Goal: Register for event/course

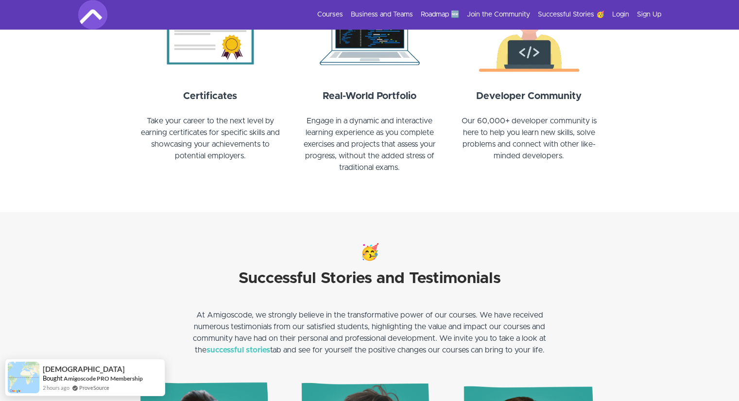
scroll to position [971, 0]
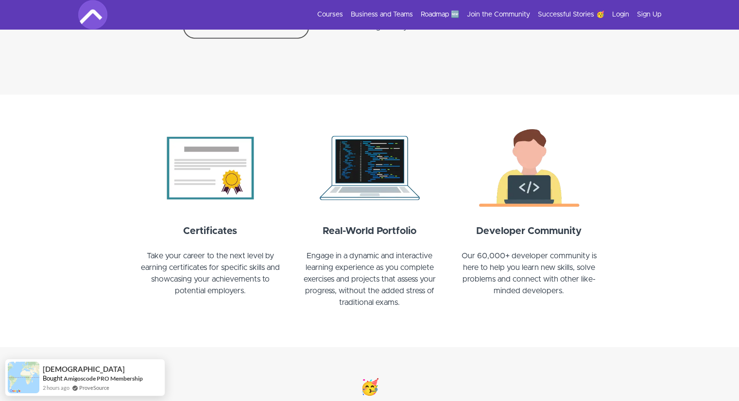
click at [236, 115] on section "Certificates Take your career to the next level by earning certificates for spe…" at bounding box center [369, 221] width 739 height 253
click at [231, 152] on img at bounding box center [210, 168] width 148 height 88
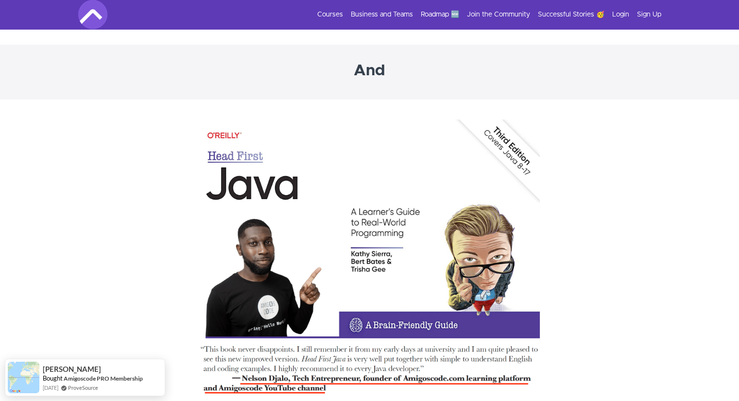
scroll to position [3109, 0]
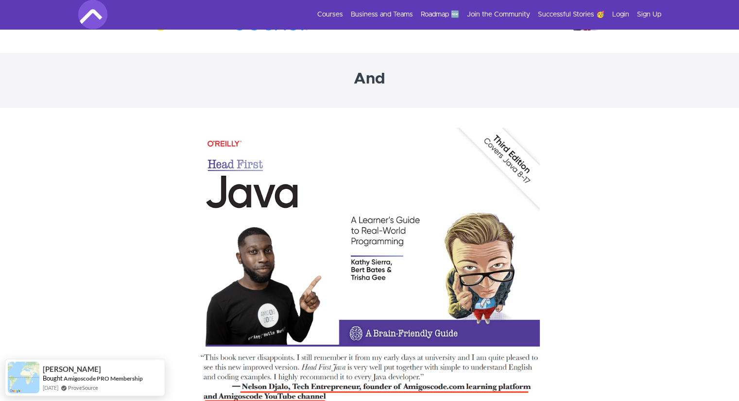
click at [298, 214] on img at bounding box center [370, 273] width 340 height 292
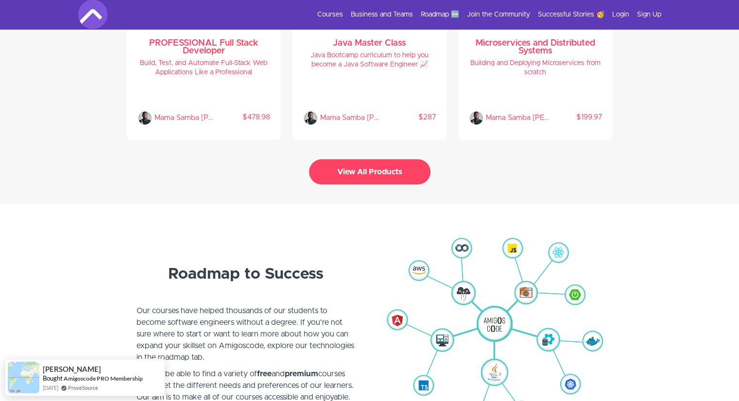
scroll to position [1846, 0]
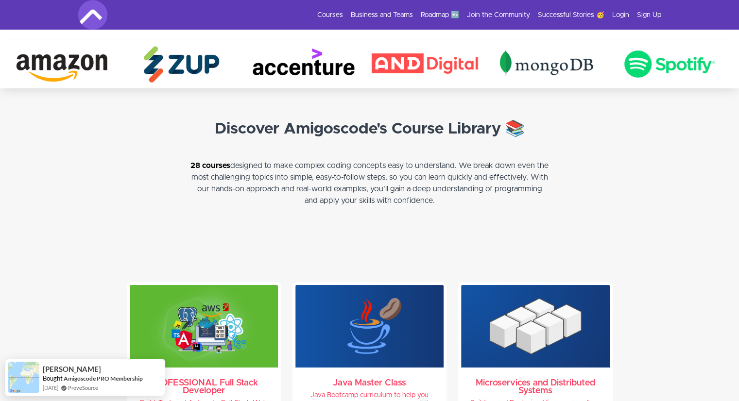
click at [341, 8] on div "Courses Business and Teams Roadmap 🆕 Join the Community Successful Stories 🥳 Lo…" at bounding box center [369, 14] width 583 height 29
click at [340, 12] on link "Courses" at bounding box center [330, 15] width 26 height 10
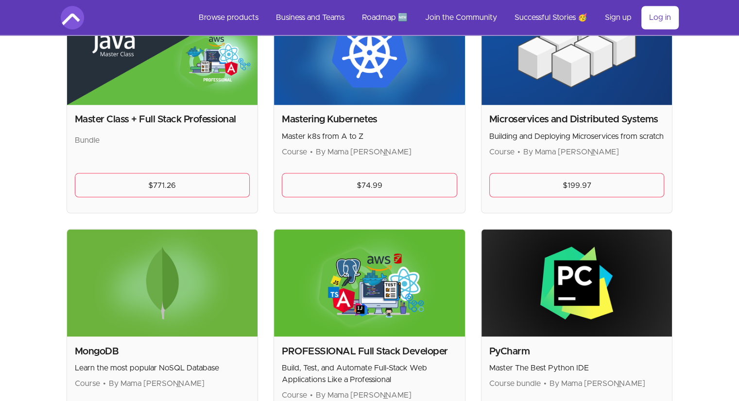
scroll to position [1652, 0]
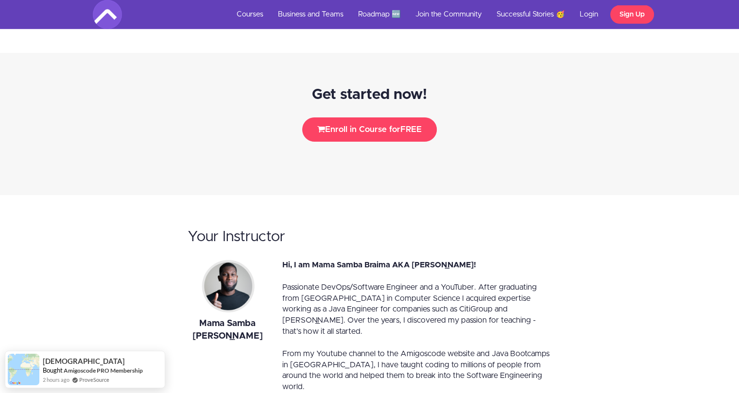
scroll to position [2914, 0]
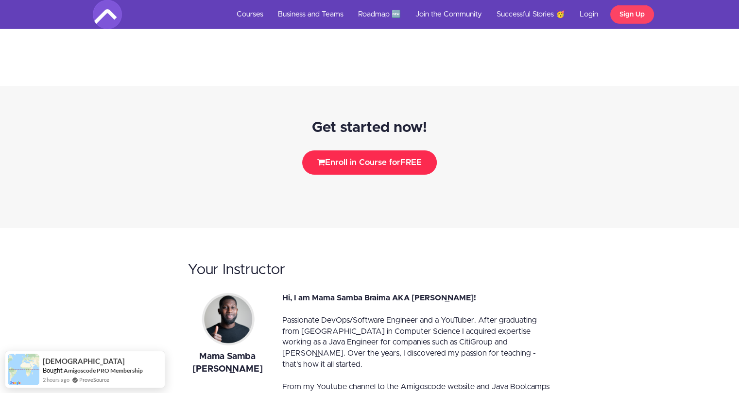
click at [323, 151] on button "Enroll in Course for FREE" at bounding box center [369, 163] width 135 height 24
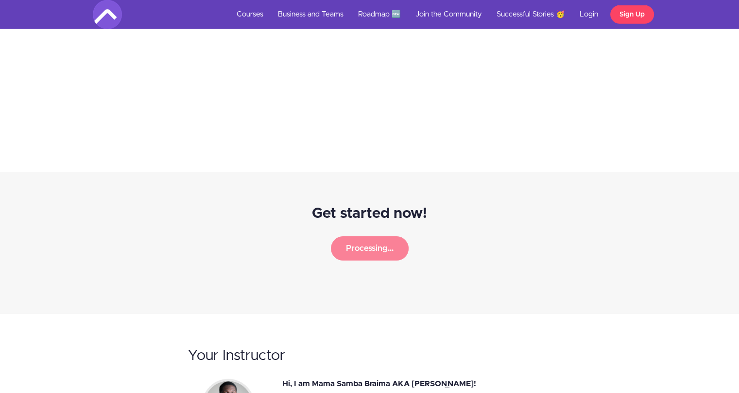
scroll to position [2672, 0]
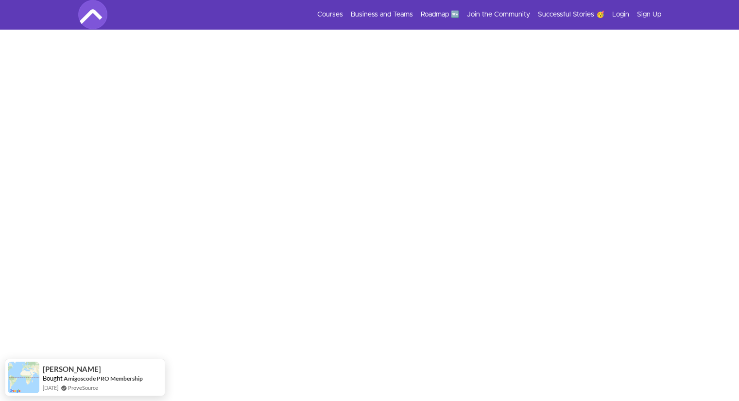
scroll to position [169, 0]
click at [19, 374] on img at bounding box center [24, 373] width 32 height 32
click at [37, 360] on img at bounding box center [24, 373] width 32 height 32
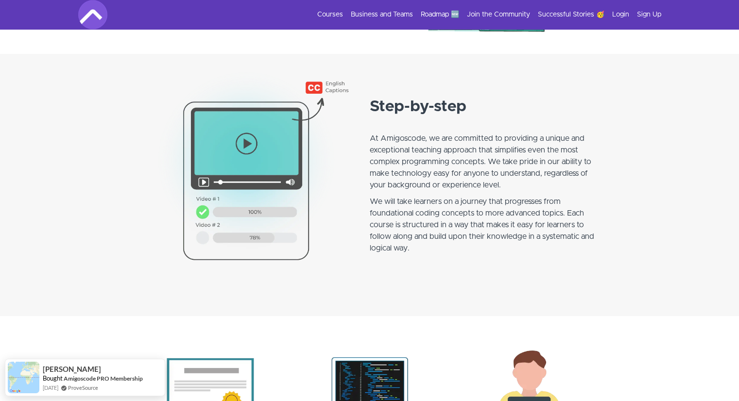
scroll to position [752, 0]
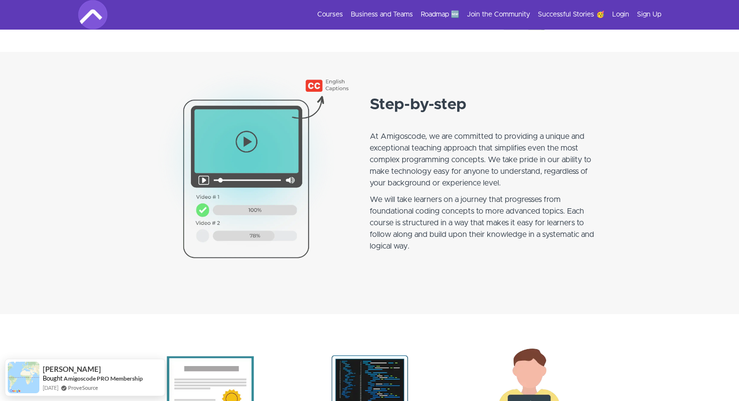
click at [221, 176] on img at bounding box center [252, 178] width 233 height 233
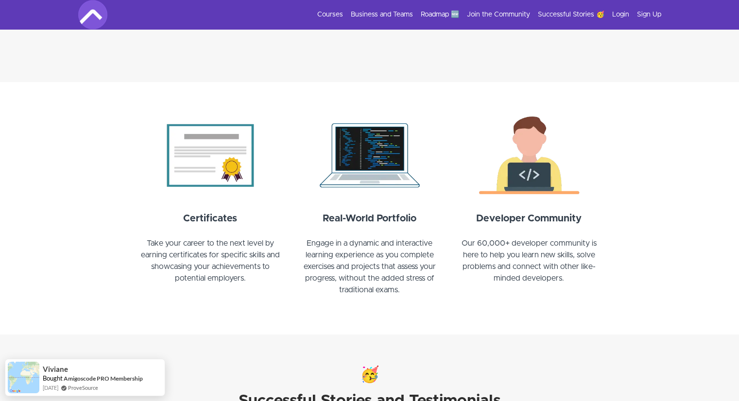
scroll to position [898, 0]
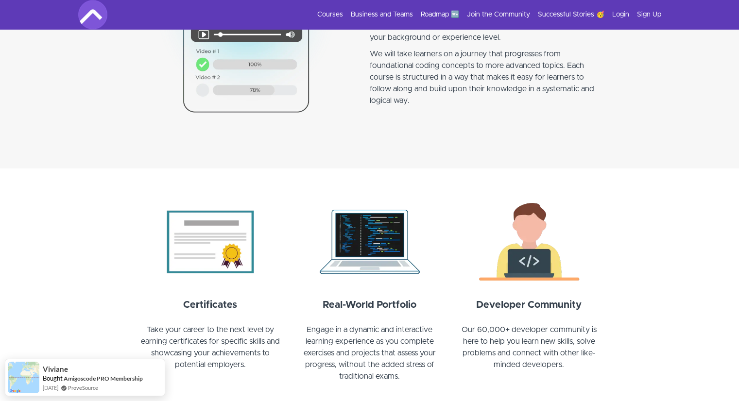
click at [484, 243] on img at bounding box center [529, 242] width 148 height 88
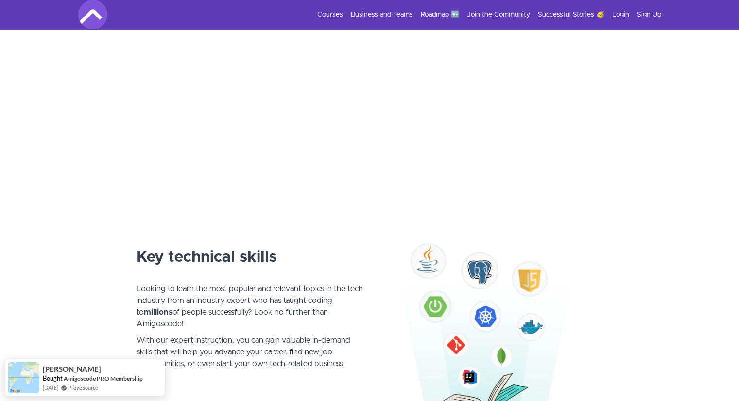
scroll to position [0, 0]
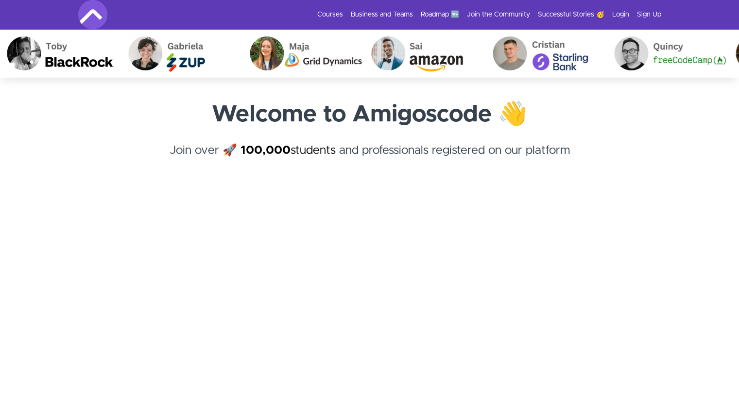
click at [151, 143] on h4 "Join over 🚀 100,000 students and professionals registered on our platform ﻿" at bounding box center [369, 159] width 583 height 35
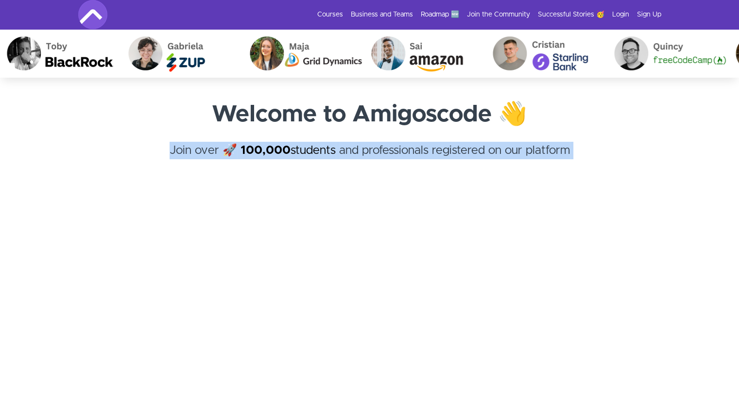
drag, startPoint x: 151, startPoint y: 143, endPoint x: 630, endPoint y: 152, distance: 479.0
click at [630, 152] on h4 "Join over 🚀 100,000 students and professionals registered on our platform ﻿" at bounding box center [369, 159] width 583 height 35
drag, startPoint x: 630, startPoint y: 152, endPoint x: 503, endPoint y: 105, distance: 135.1
click at [503, 105] on div "Welcome to Amigoscode 👋 Join over 🚀 100,000 students and professionals register…" at bounding box center [369, 148] width 583 height 103
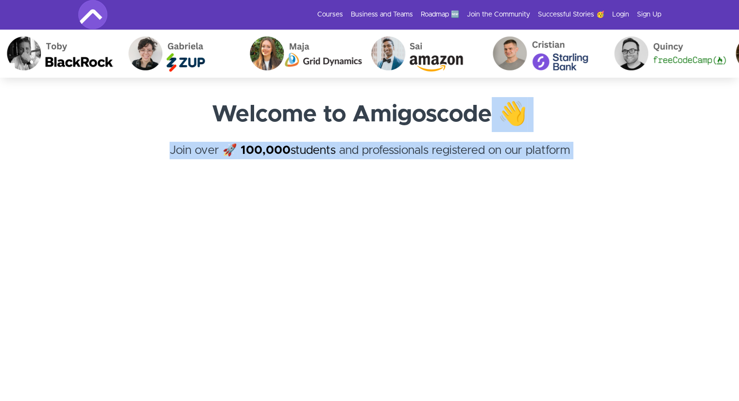
click at [503, 105] on strong "Welcome to Amigoscode 👋" at bounding box center [369, 114] width 315 height 23
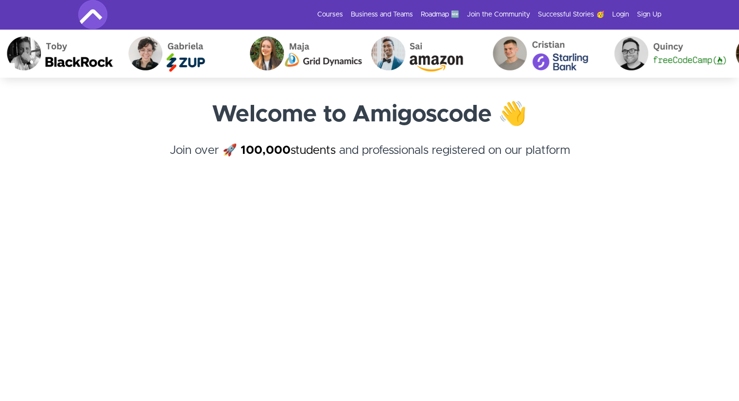
drag, startPoint x: 522, startPoint y: 119, endPoint x: 505, endPoint y: 112, distance: 18.9
click at [505, 112] on strong "Welcome to Amigoscode 👋" at bounding box center [369, 114] width 315 height 23
drag, startPoint x: 505, startPoint y: 112, endPoint x: 515, endPoint y: 115, distance: 10.6
click at [515, 115] on strong "Welcome to Amigoscode 👋" at bounding box center [369, 114] width 315 height 23
click at [307, 106] on strong "Welcome to Amigoscode 👋" at bounding box center [369, 114] width 315 height 23
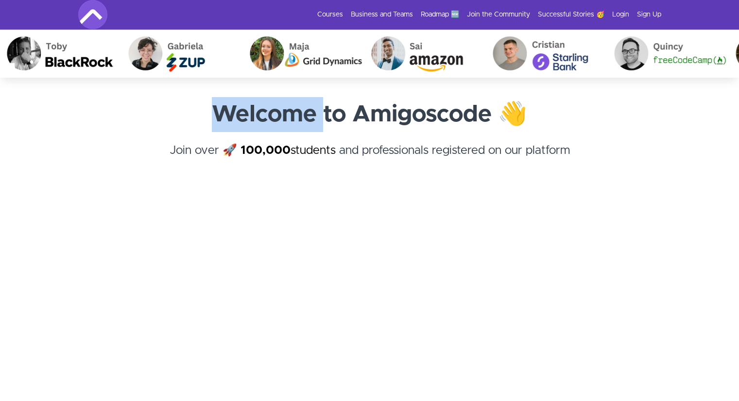
click at [307, 106] on strong "Welcome to Amigoscode 👋" at bounding box center [369, 114] width 315 height 23
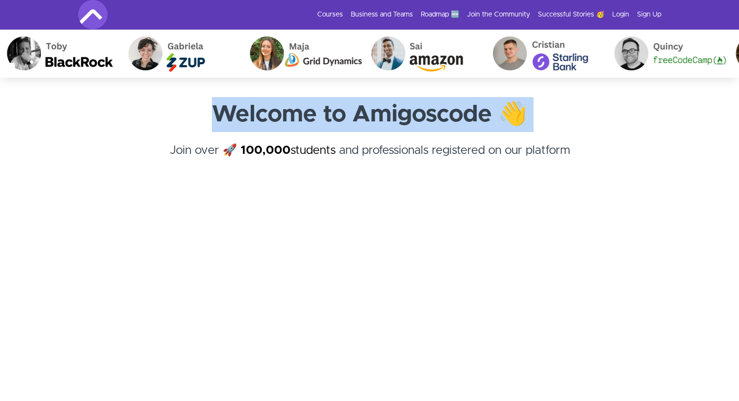
click at [307, 106] on strong "Welcome to Amigoscode 👋" at bounding box center [369, 114] width 315 height 23
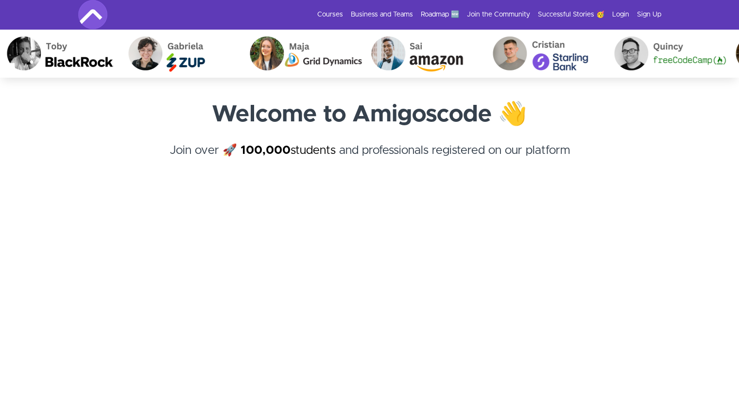
click at [477, 159] on h4 "Join over 🚀 100,000 students and professionals registered on our platform ﻿" at bounding box center [369, 159] width 583 height 35
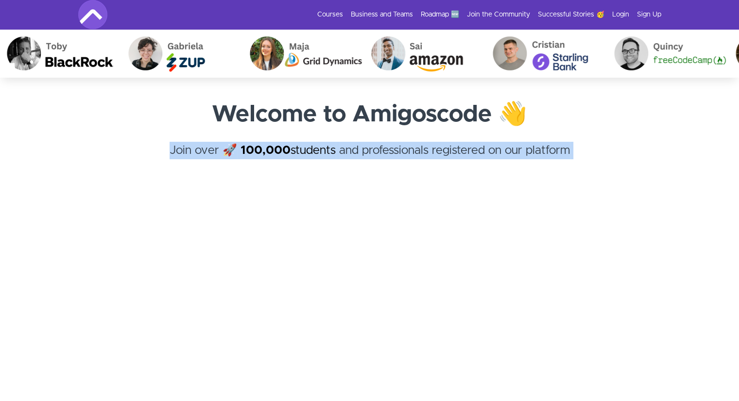
click at [477, 159] on h4 "Join over 🚀 100,000 students and professionals registered on our platform ﻿" at bounding box center [369, 159] width 583 height 35
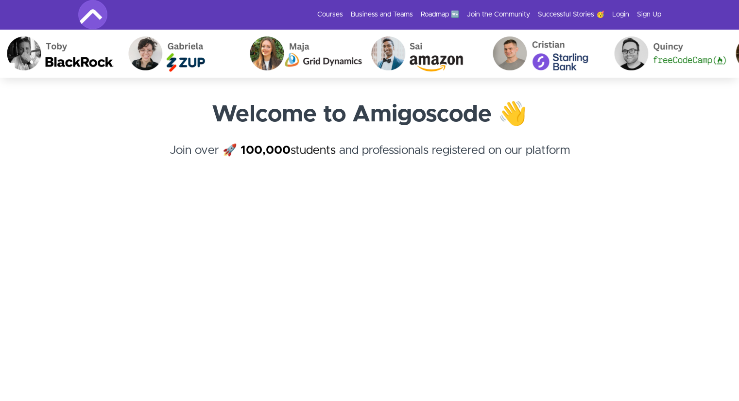
click at [513, 170] on h4 "Join over 🚀 100,000 students and professionals registered on our platform ﻿" at bounding box center [369, 159] width 583 height 35
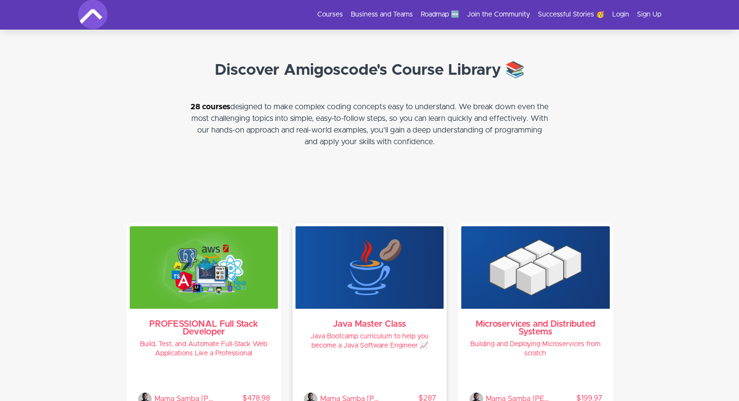
scroll to position [1756, 0]
